Goal: Task Accomplishment & Management: Use online tool/utility

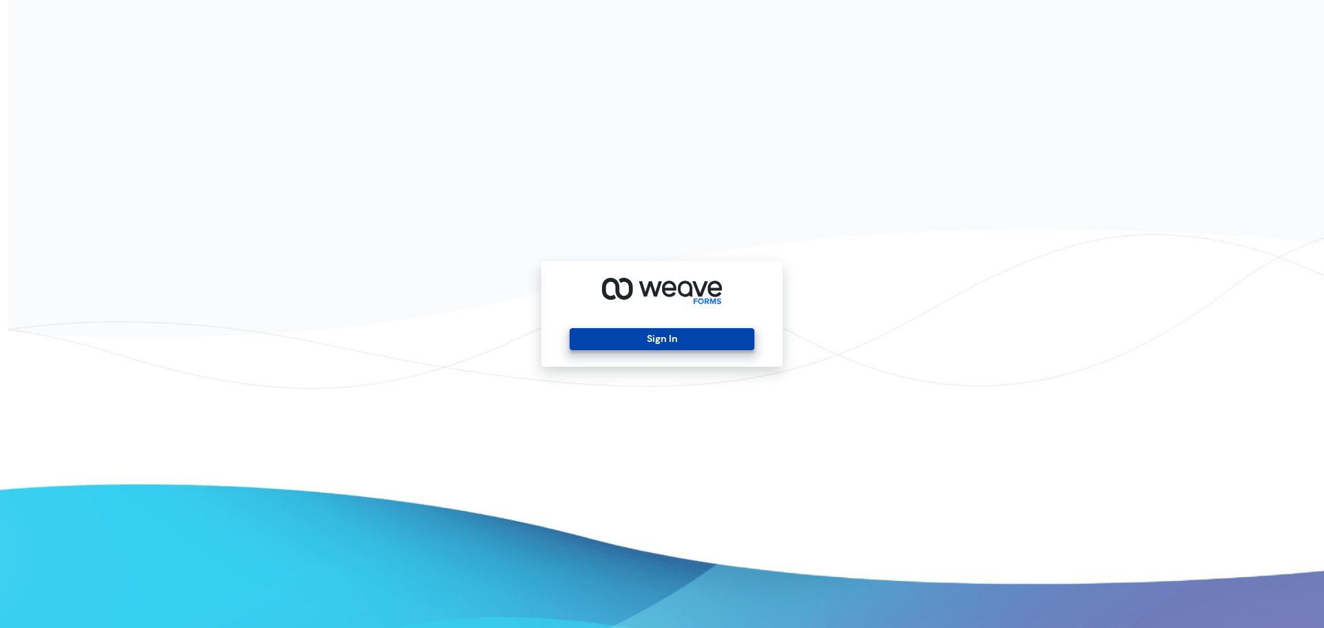
click at [665, 332] on button "Sign In" at bounding box center [662, 339] width 184 height 22
click at [661, 339] on button "Sign In" at bounding box center [662, 339] width 184 height 22
